Goal: Check status: Check status

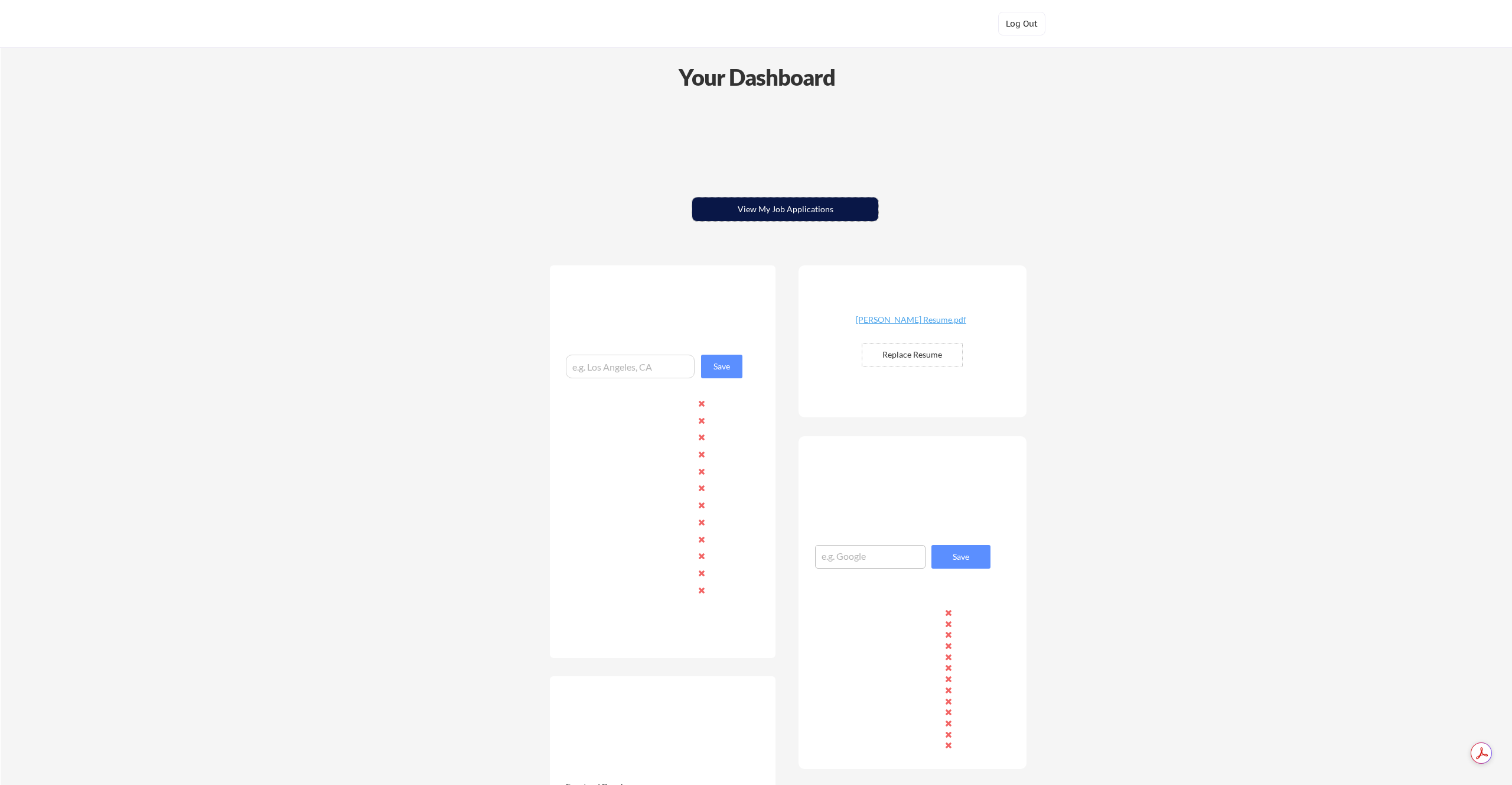
click at [849, 216] on button "View My Job Applications" at bounding box center [785, 209] width 186 height 24
